Goal: Download file/media

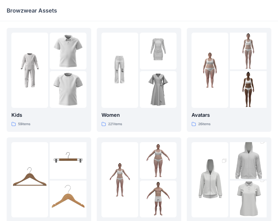
scroll to position [145, 0]
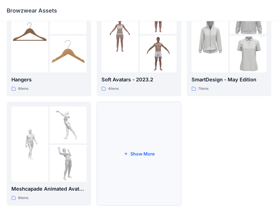
click at [142, 164] on button "Show More" at bounding box center [139, 154] width 85 height 104
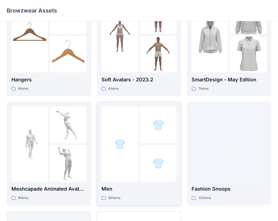
click at [147, 119] on div at bounding box center [158, 124] width 37 height 37
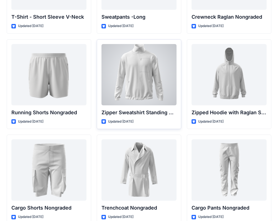
scroll to position [651, 0]
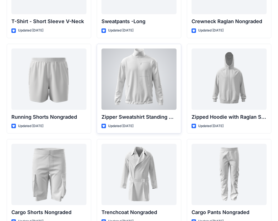
click at [142, 82] on div at bounding box center [139, 78] width 75 height 61
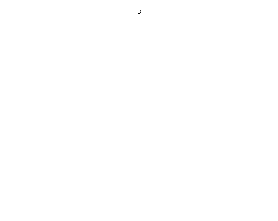
click at [142, 82] on div at bounding box center [139, 110] width 278 height 221
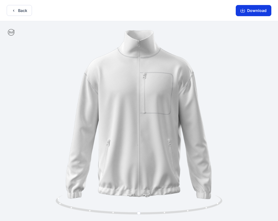
click at [251, 11] on button "Download" at bounding box center [254, 10] width 36 height 11
